Goal: Information Seeking & Learning: Learn about a topic

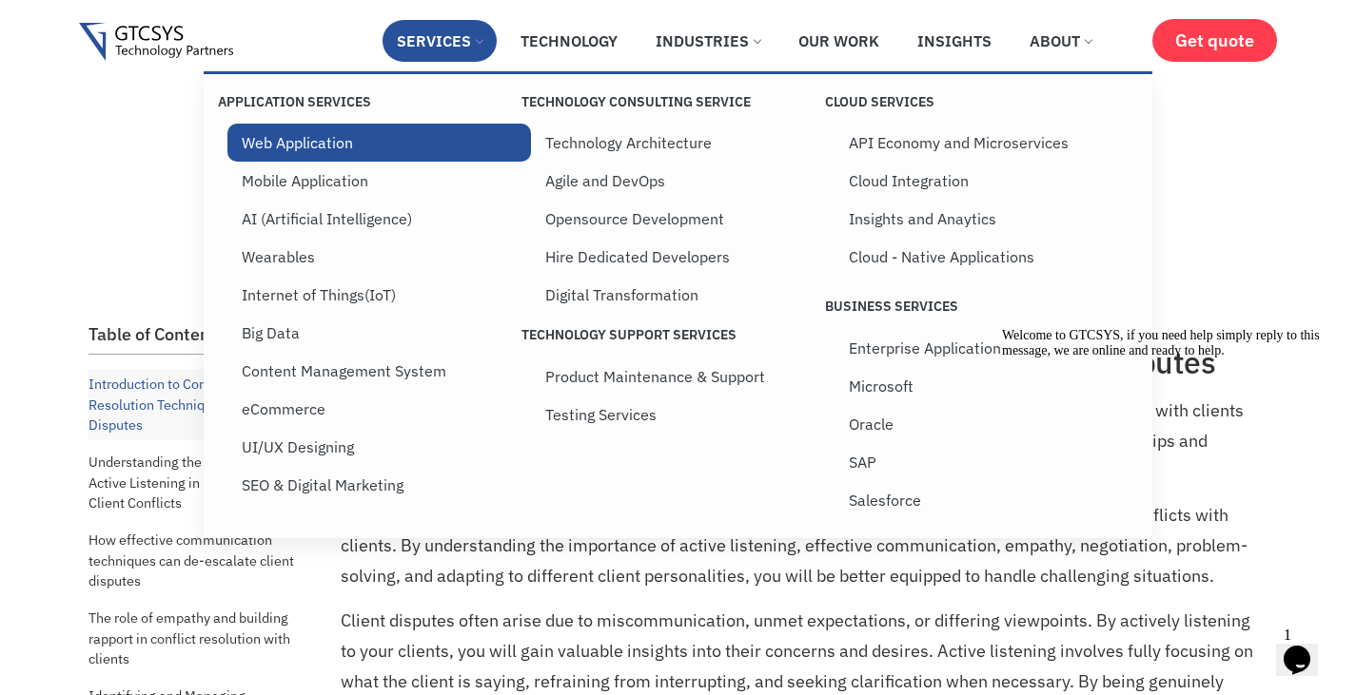
click at [374, 149] on link "Web Application" at bounding box center [378, 143] width 303 height 38
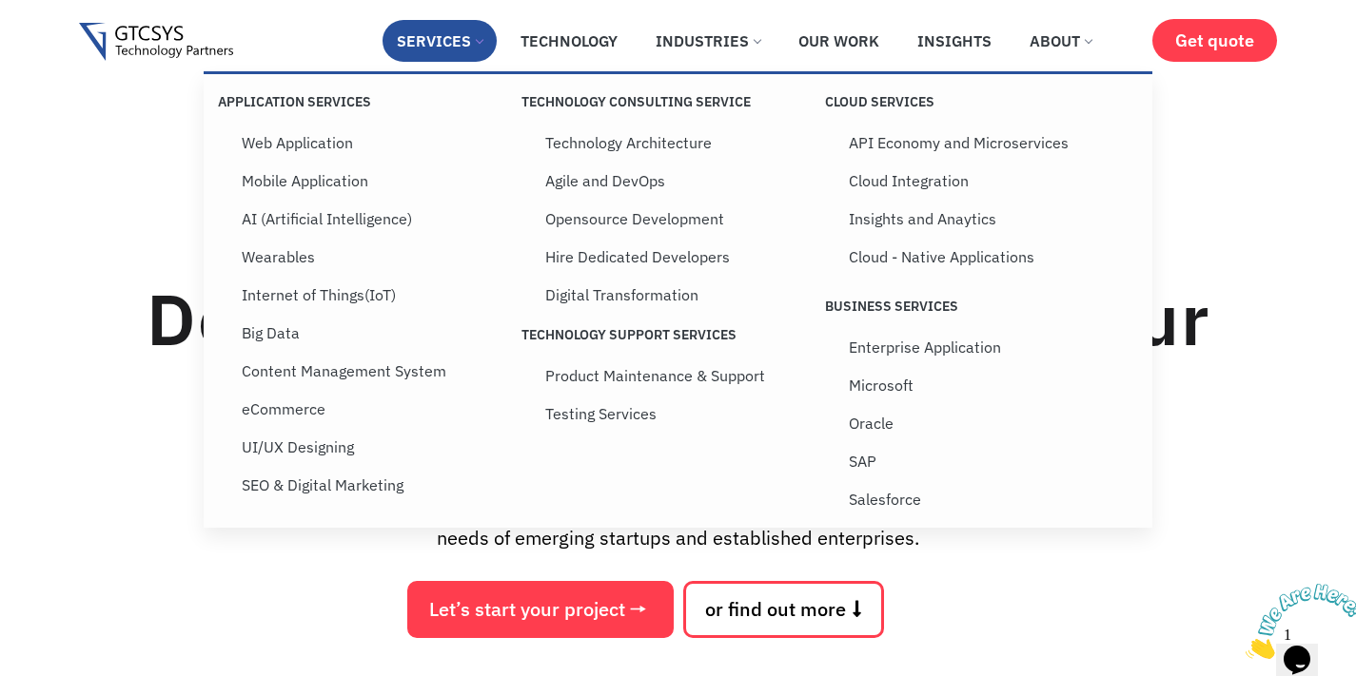
click at [479, 49] on link "Services" at bounding box center [439, 41] width 114 height 42
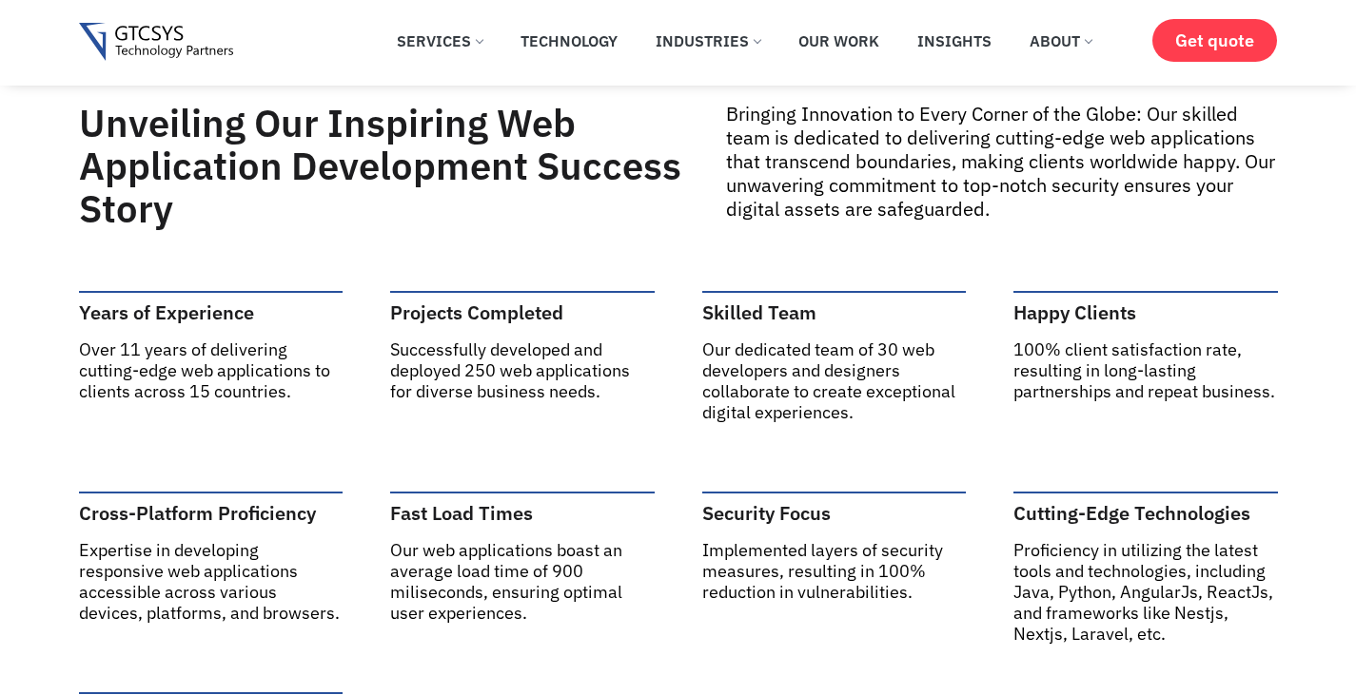
scroll to position [888, 0]
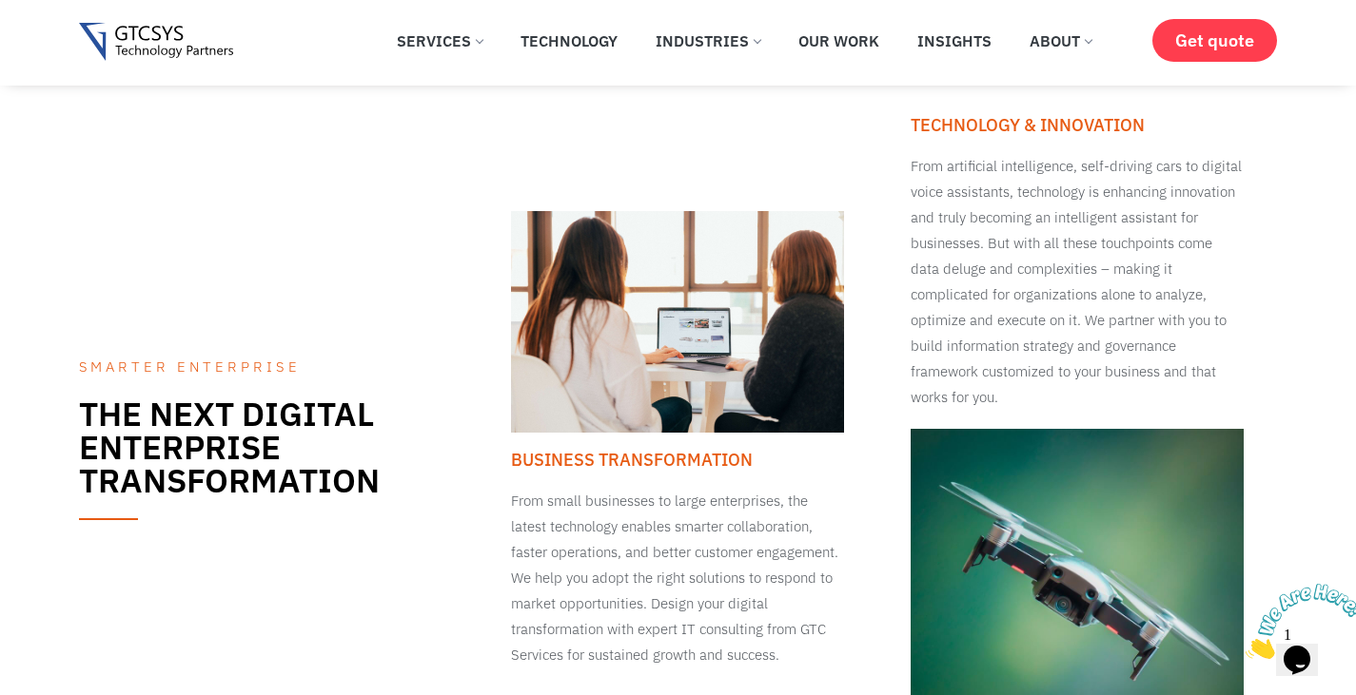
scroll to position [1332, 0]
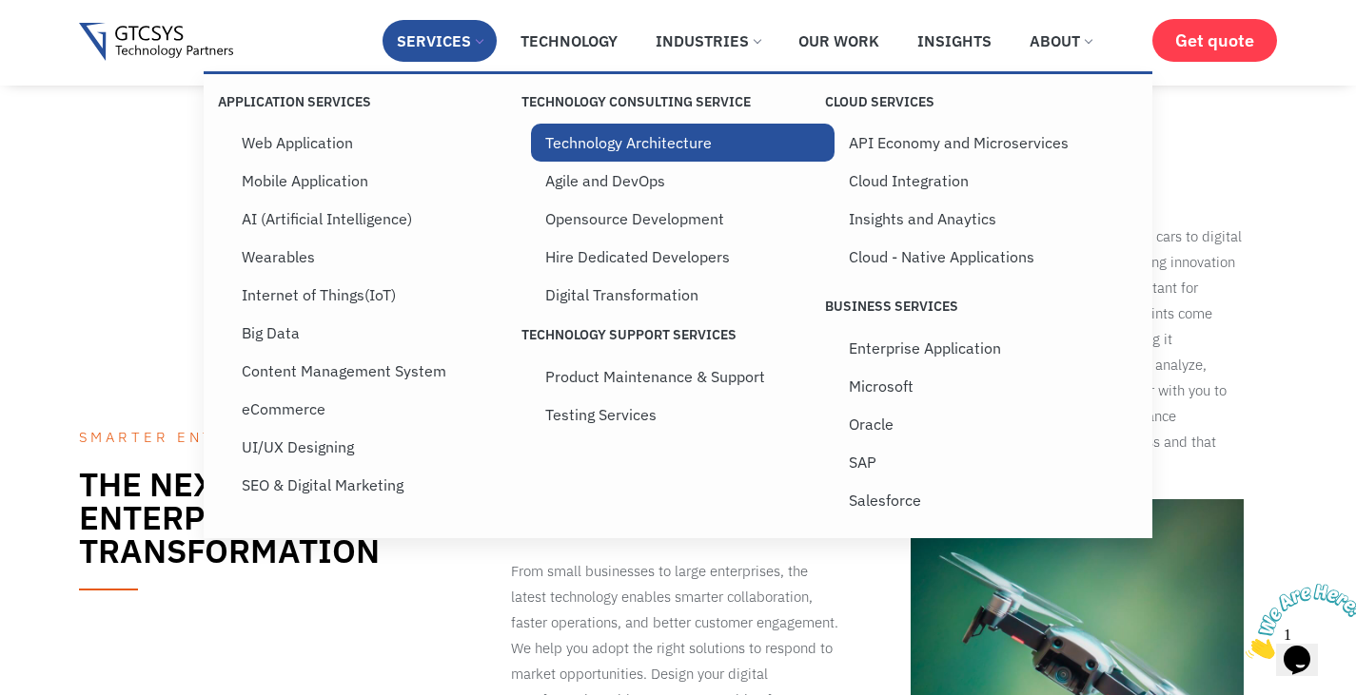
click at [596, 142] on link "Technology Architecture" at bounding box center [682, 143] width 303 height 38
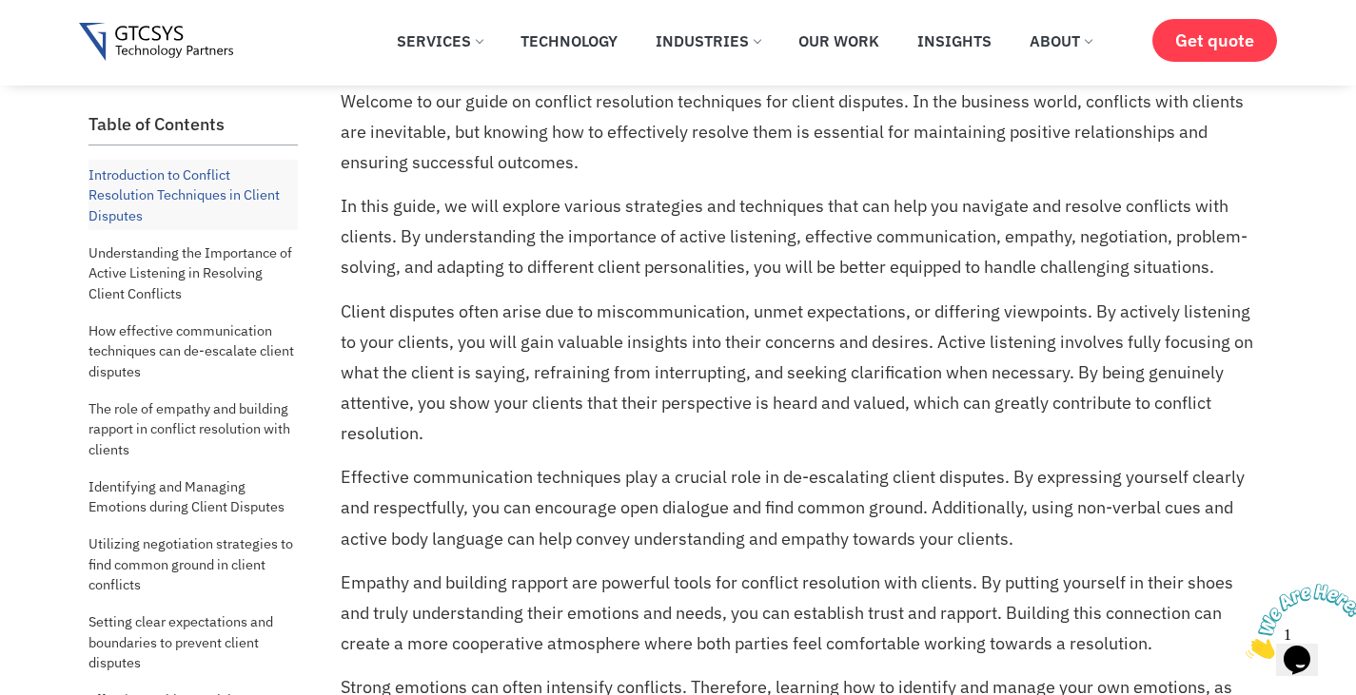
scroll to position [222, 0]
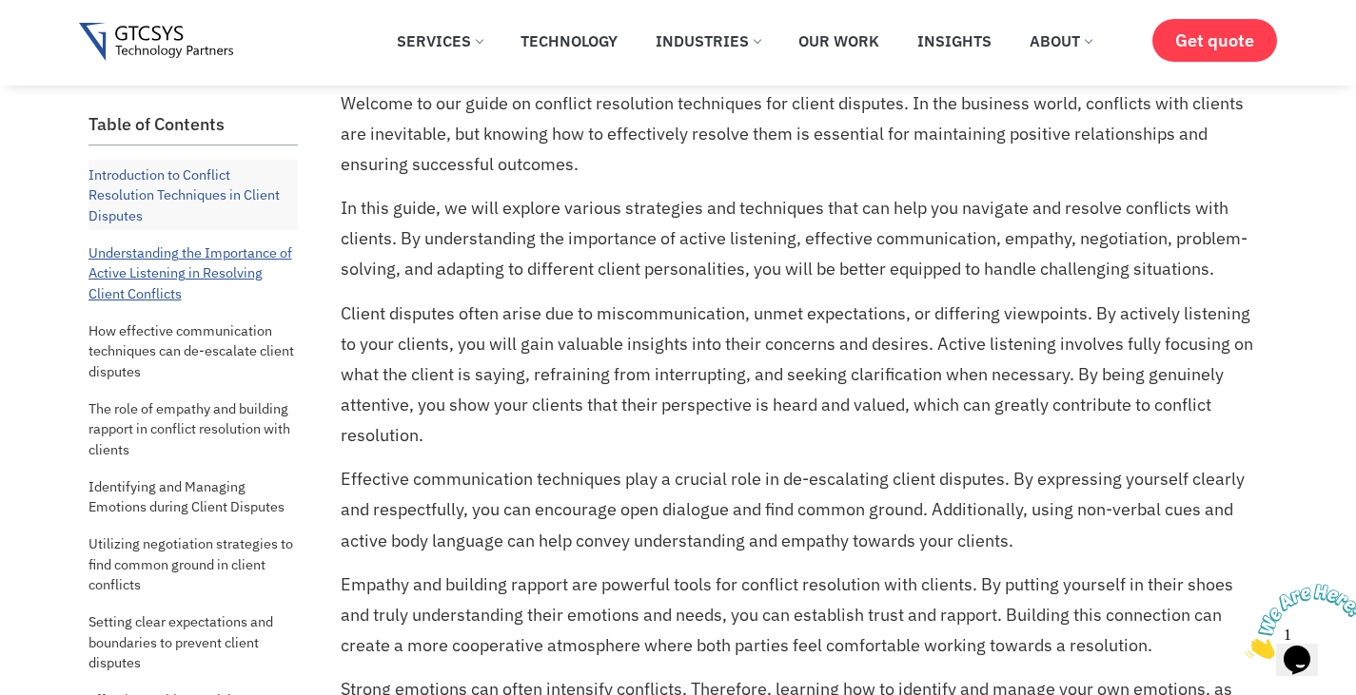
click at [245, 284] on link "Understanding the Importance of Active Listening in Resolving Client Conflicts" at bounding box center [192, 273] width 209 height 71
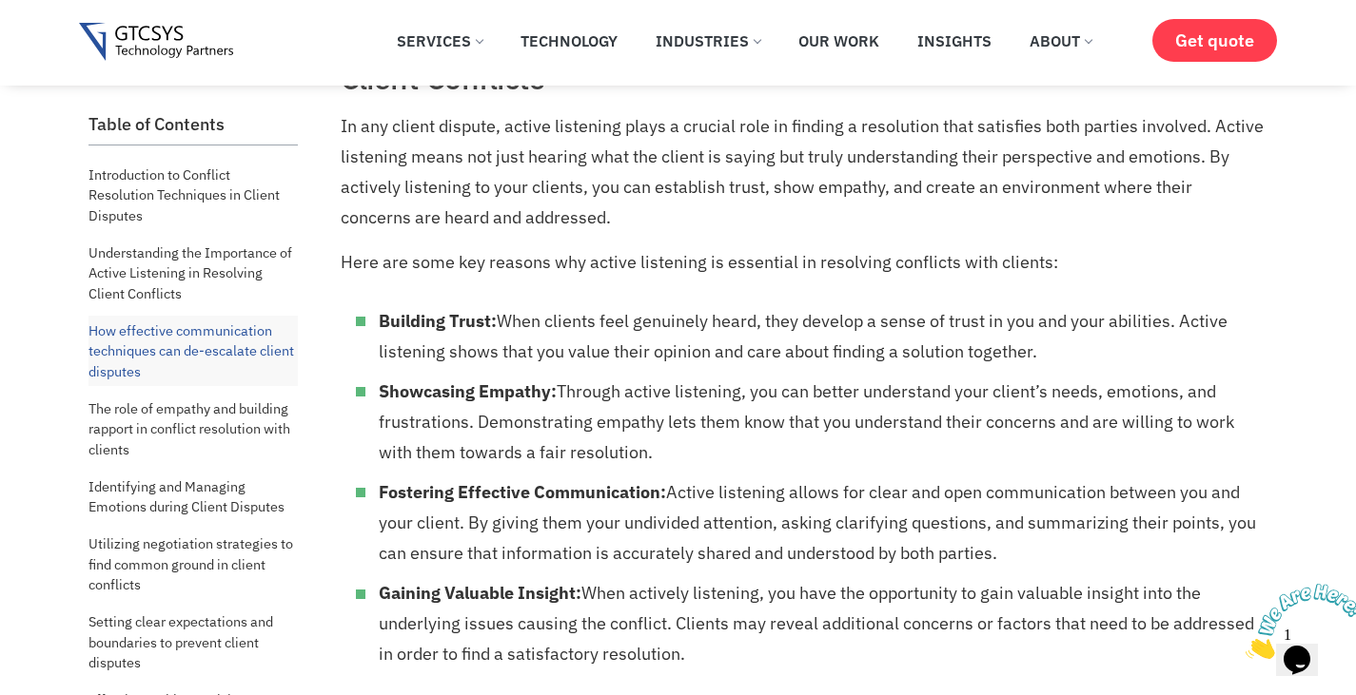
scroll to position [1212, 0]
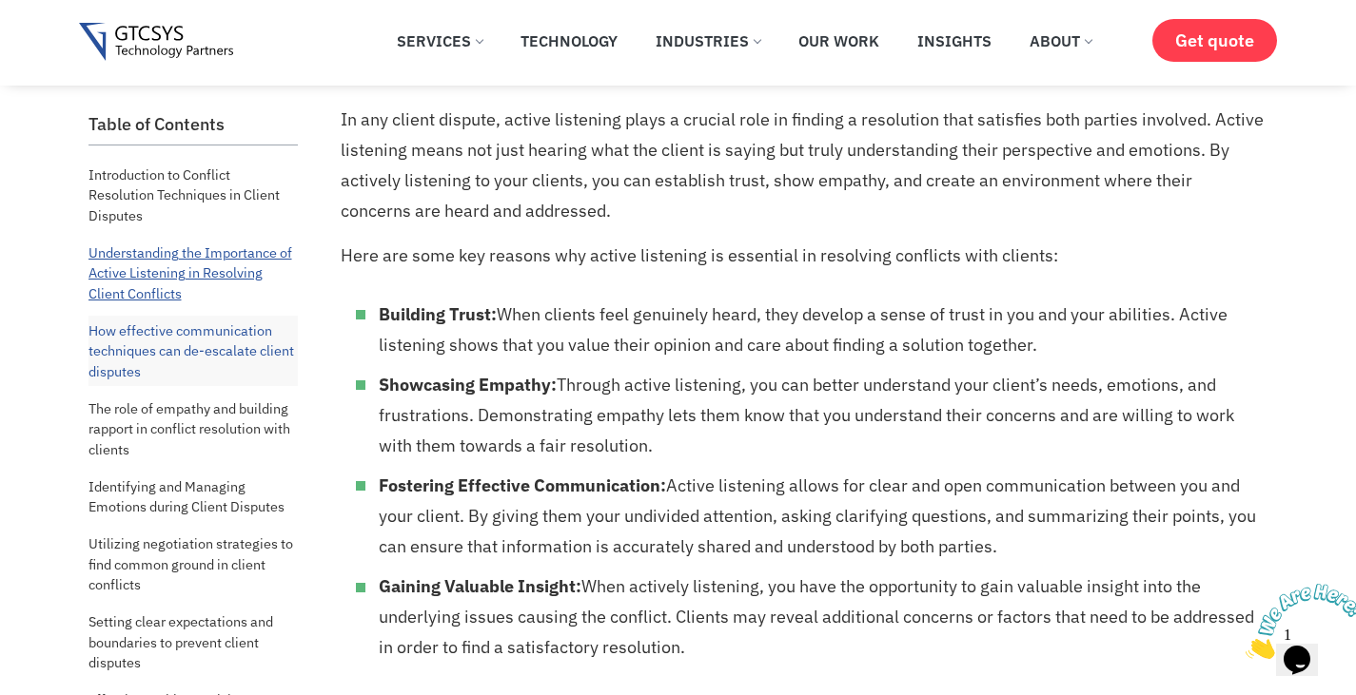
click at [143, 258] on link "Understanding the Importance of Active Listening in Resolving Client Conflicts" at bounding box center [192, 273] width 209 height 71
click at [129, 213] on link "Introduction to Conflict Resolution Techniques in Client Disputes" at bounding box center [192, 195] width 209 height 71
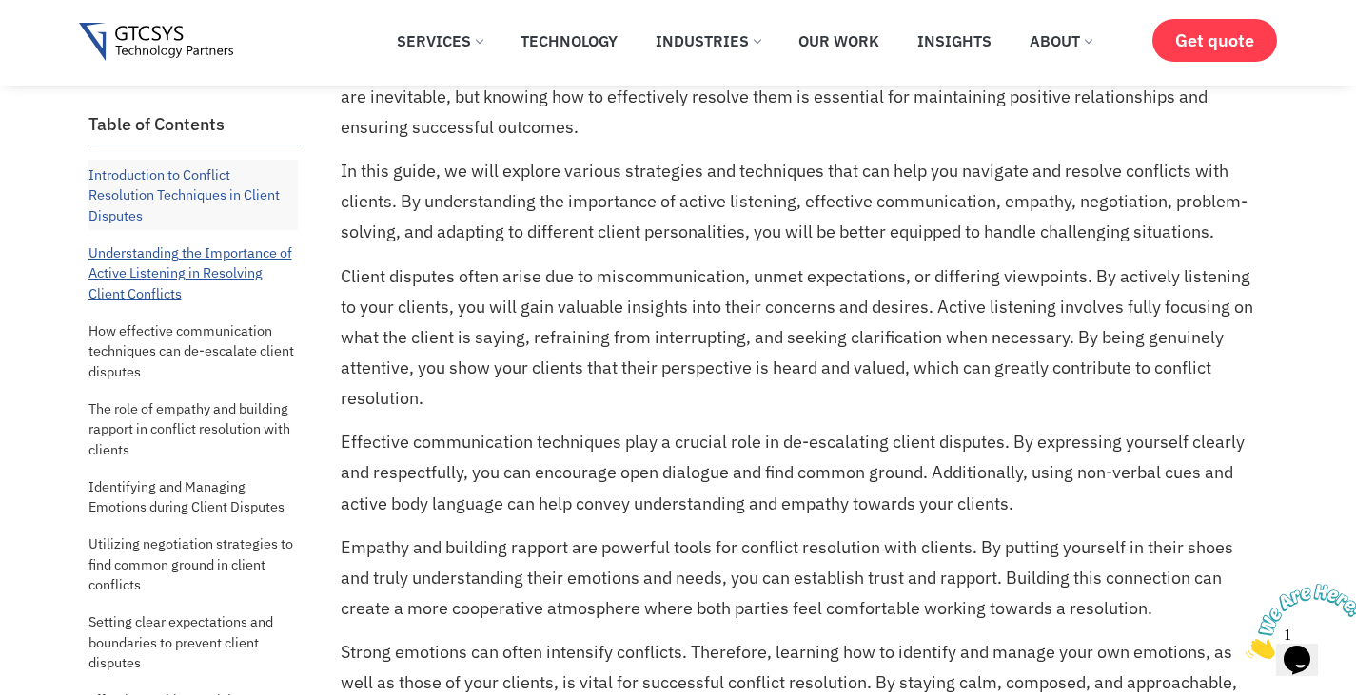
click at [162, 302] on link "Understanding the Importance of Active Listening in Resolving Client Conflicts" at bounding box center [192, 273] width 209 height 71
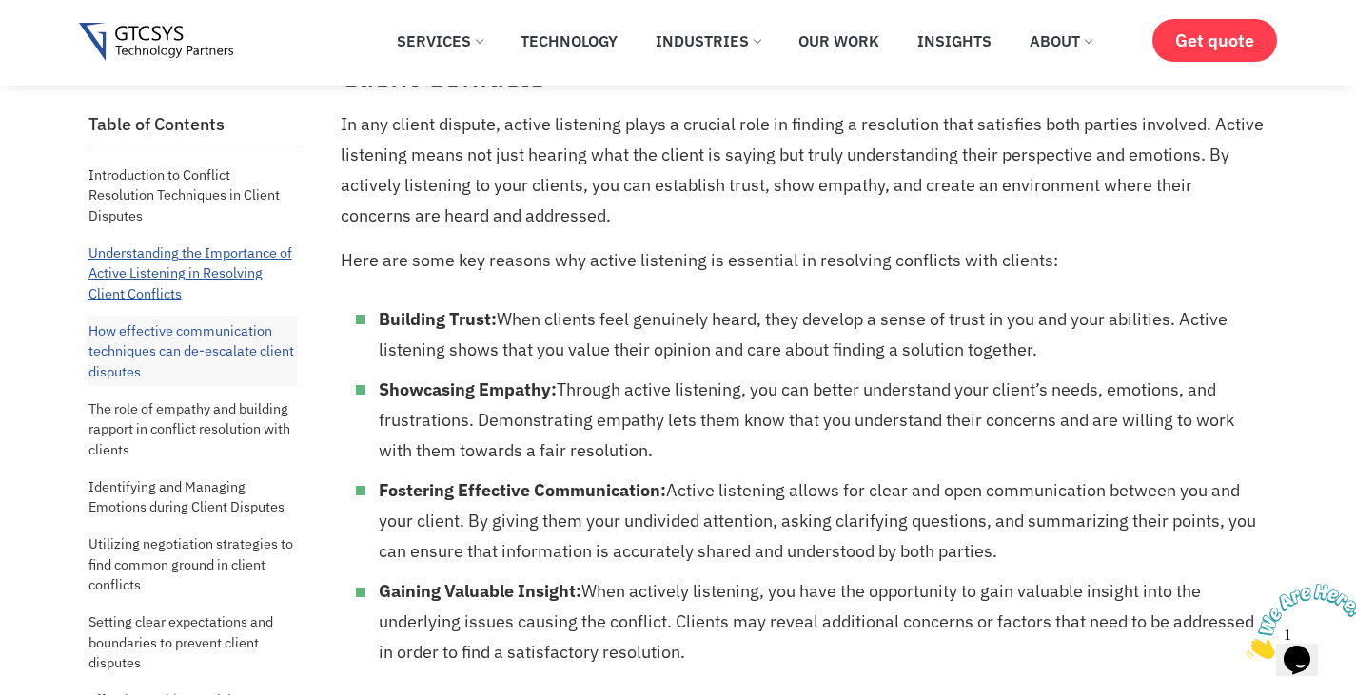
scroll to position [1212, 0]
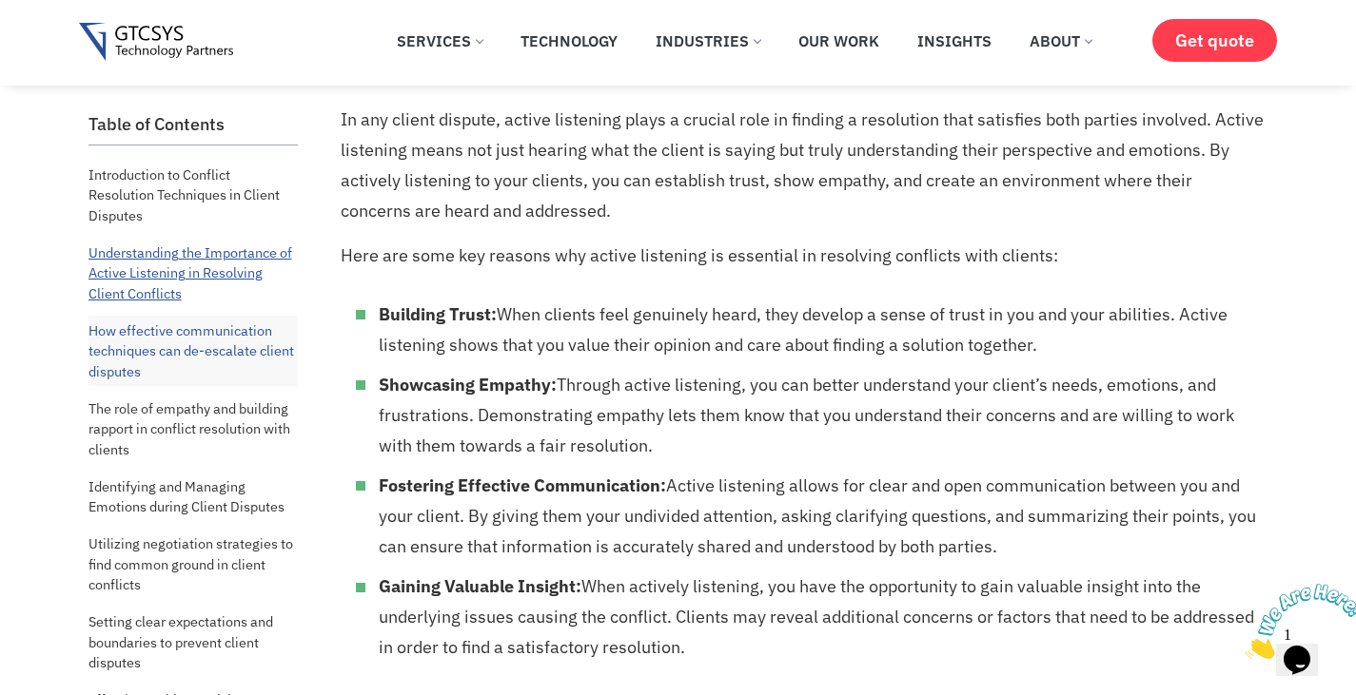
click at [232, 269] on link "Understanding the Importance of Active Listening in Resolving Client Conflicts" at bounding box center [192, 273] width 209 height 71
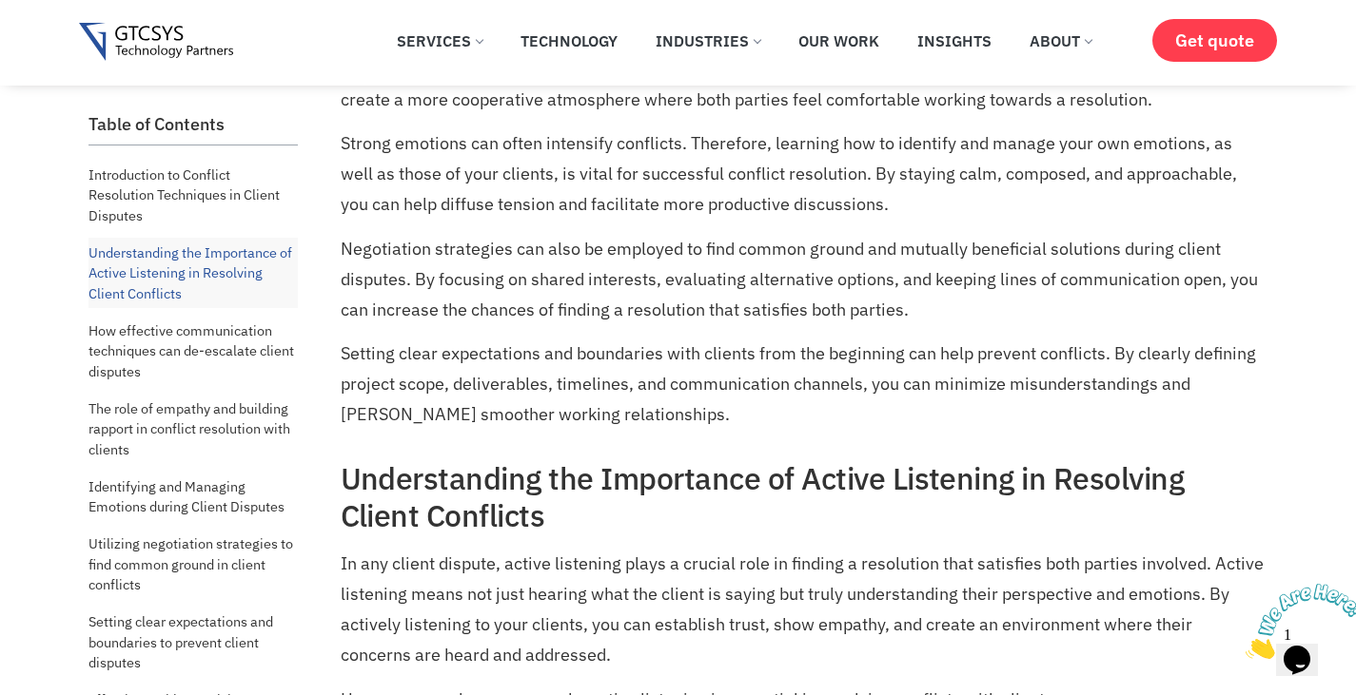
scroll to position [546, 0]
